Goal: Task Accomplishment & Management: Manage account settings

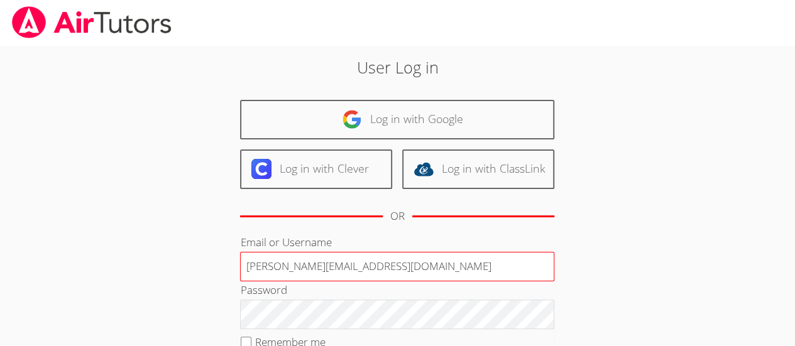
click at [381, 269] on input "[PERSON_NAME][EMAIL_ADDRESS][DOMAIN_NAME]" at bounding box center [397, 267] width 314 height 30
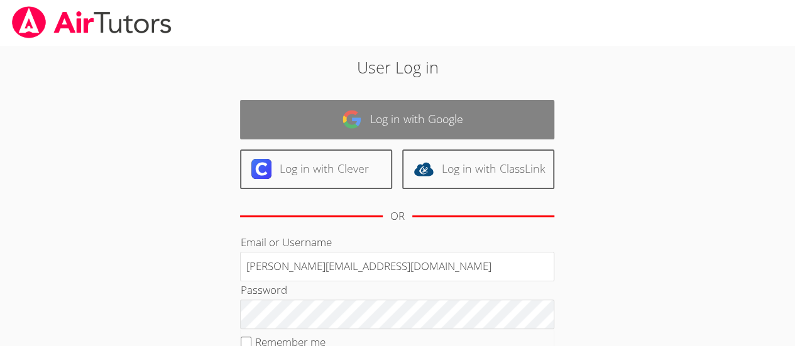
type input "[PERSON_NAME][EMAIL_ADDRESS][DOMAIN_NAME]"
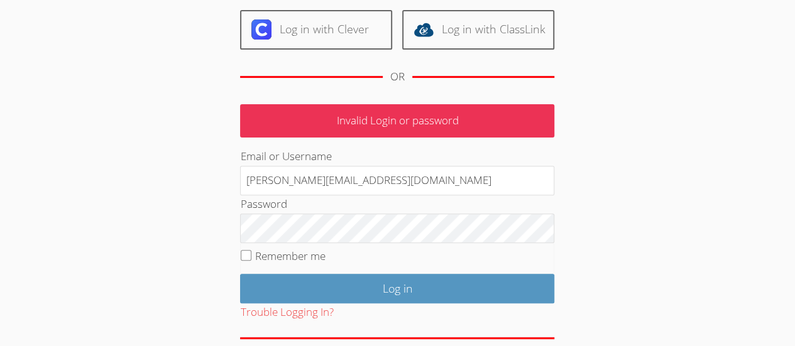
scroll to position [143, 0]
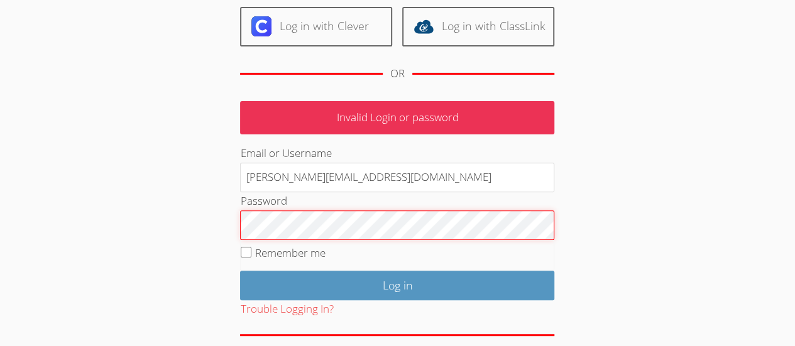
click at [661, 182] on div "User Log in Log in with Google Log in with Clever Log in with ClassLink OR Inva…" at bounding box center [397, 142] width 596 height 479
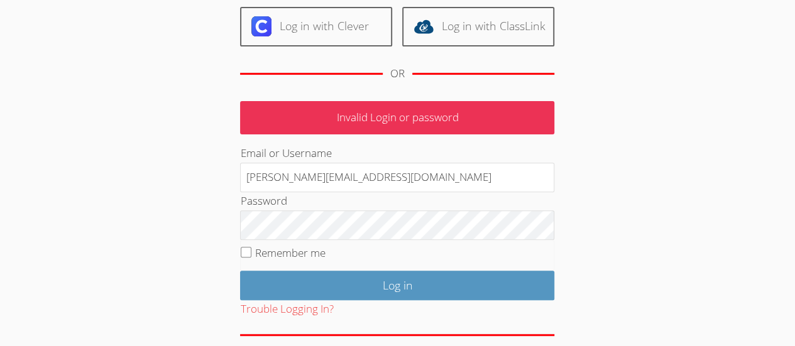
click at [241, 254] on input "Remember me" at bounding box center [246, 252] width 11 height 11
checkbox input "true"
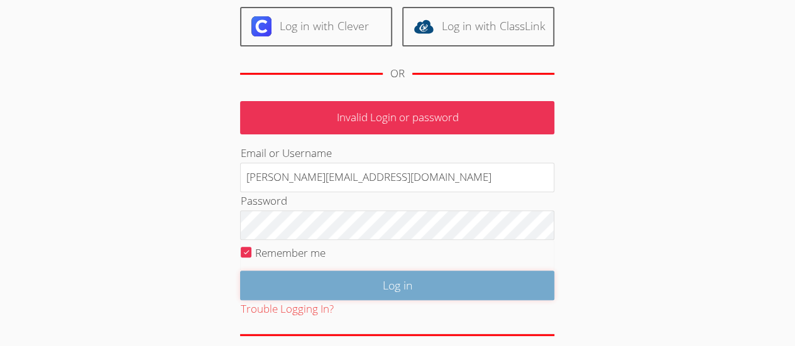
click at [423, 280] on input "Log in" at bounding box center [397, 286] width 314 height 30
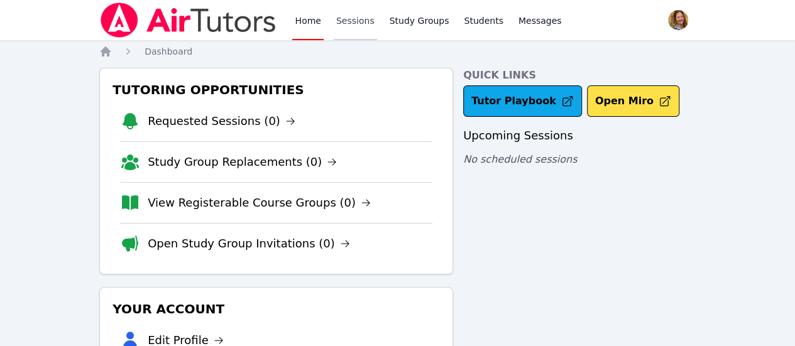
click at [351, 22] on link "Sessions" at bounding box center [355, 20] width 43 height 40
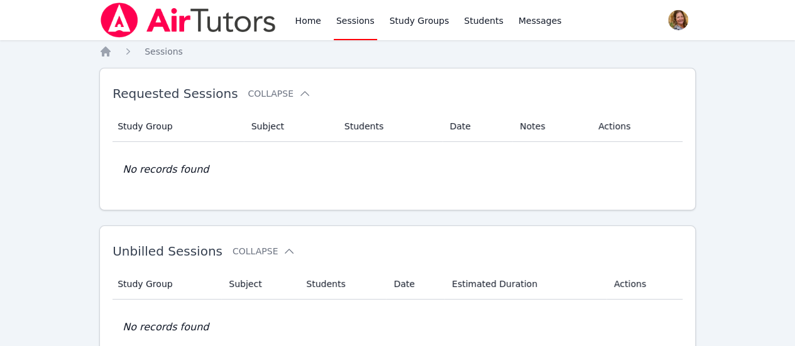
click at [664, 16] on span "button" at bounding box center [678, 20] width 28 height 28
click at [614, 73] on button "Logout" at bounding box center [627, 71] width 121 height 23
